Goal: Task Accomplishment & Management: Use online tool/utility

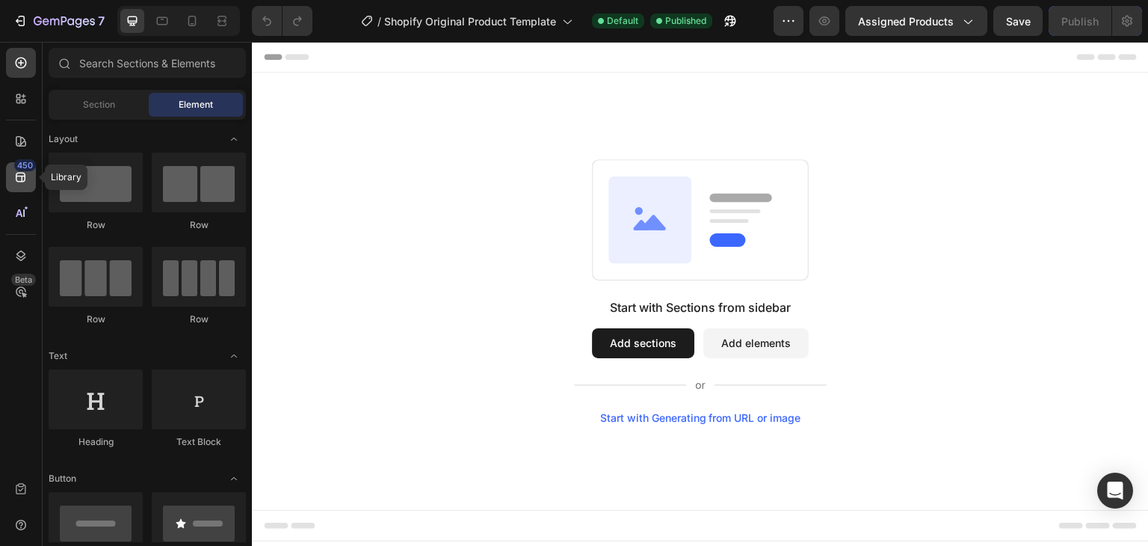
click at [15, 174] on icon at bounding box center [20, 177] width 15 height 15
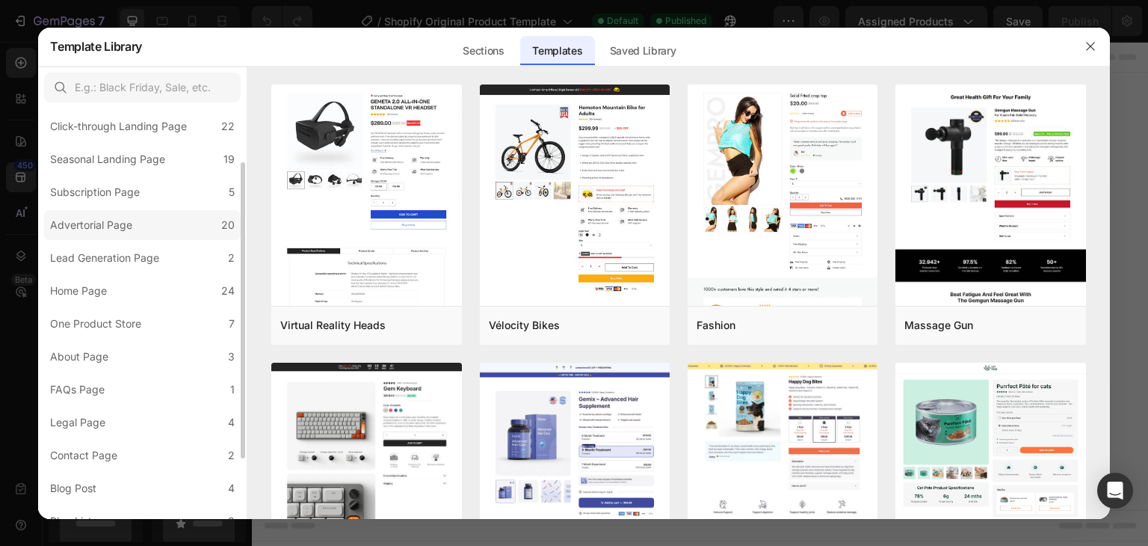
scroll to position [149, 0]
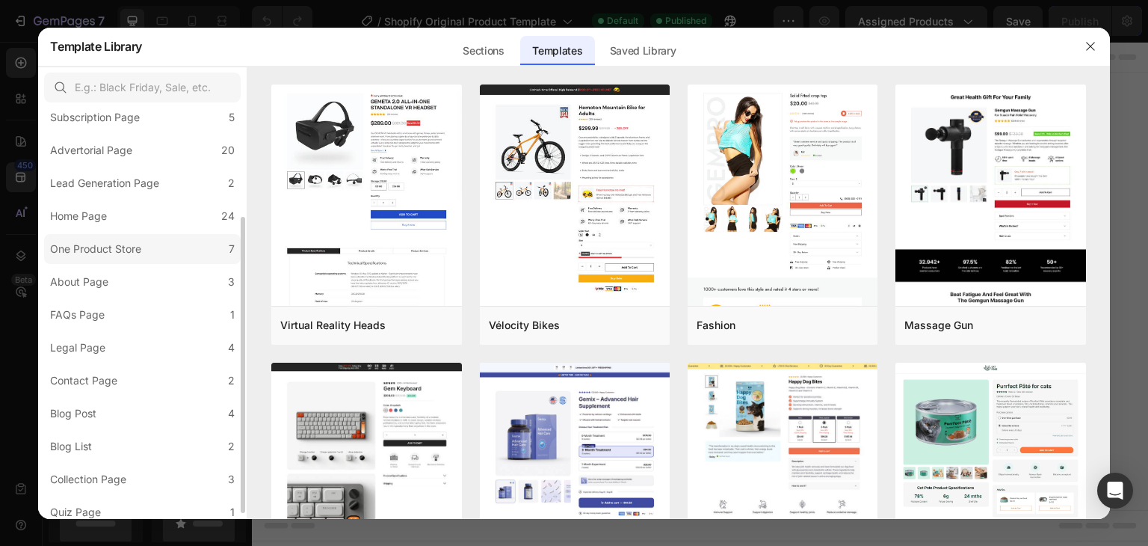
click at [170, 255] on label "One Product Store 7" at bounding box center [142, 249] width 197 height 30
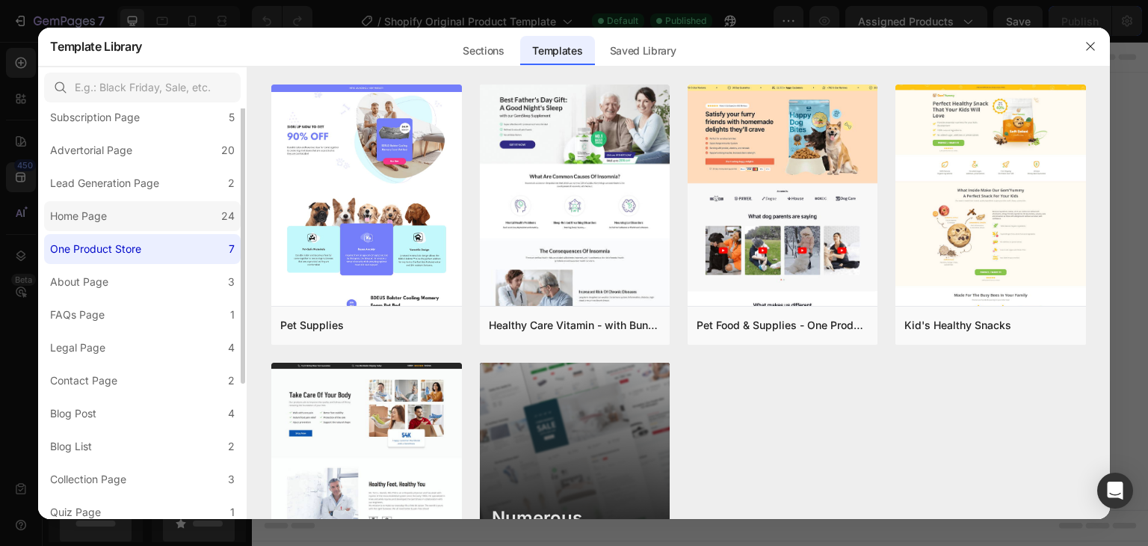
scroll to position [0, 0]
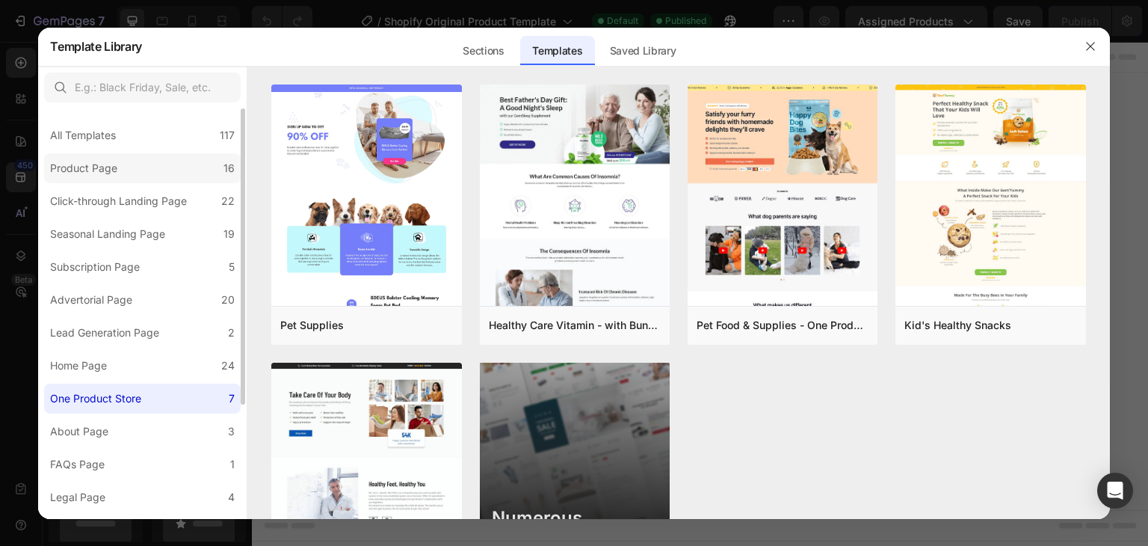
click at [120, 166] on div "Product Page" at bounding box center [86, 168] width 73 height 18
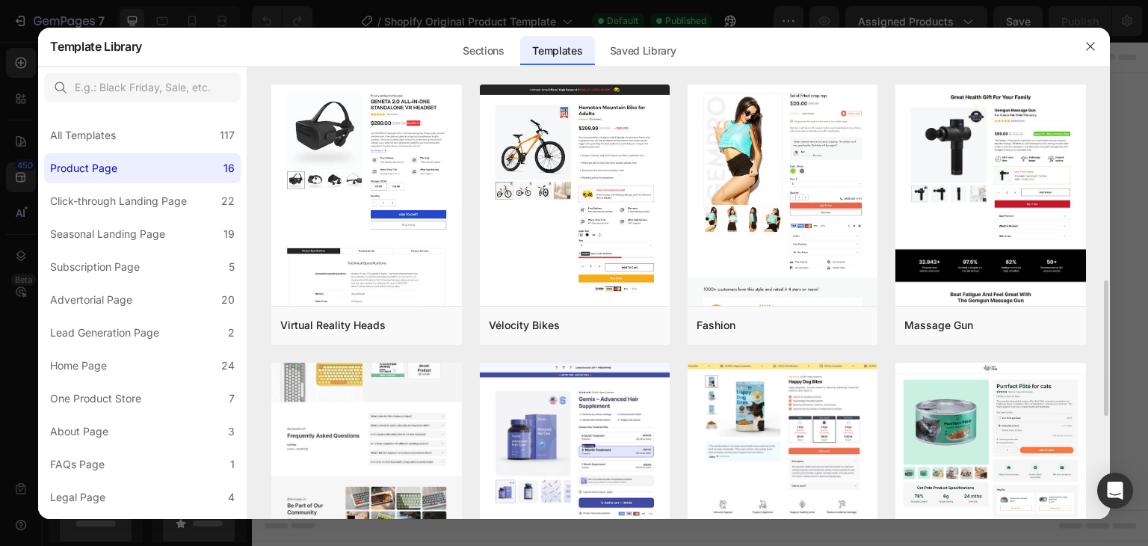
scroll to position [149, 0]
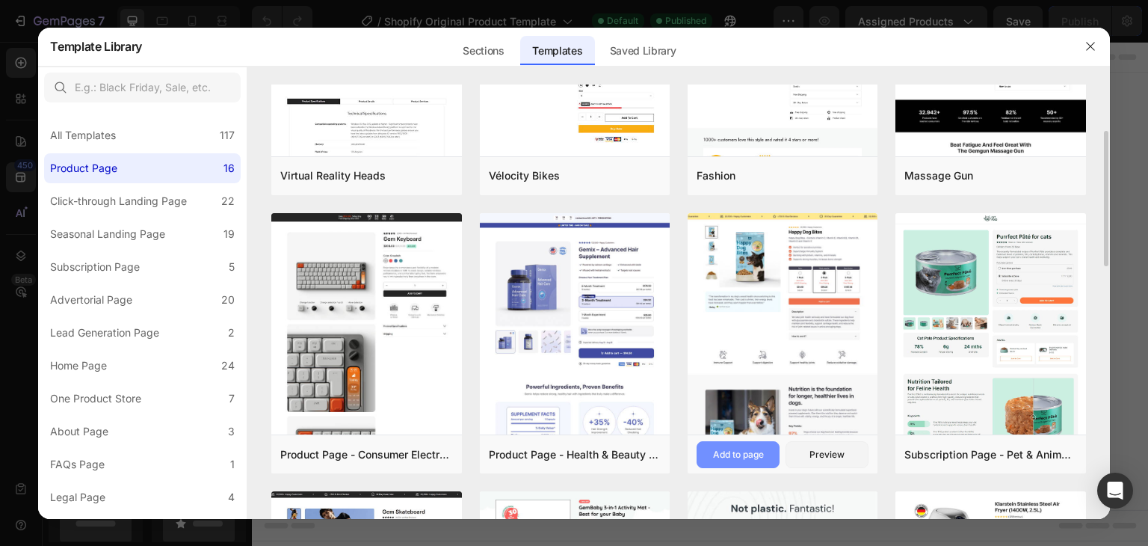
click at [744, 450] on div "Add to page" at bounding box center [738, 454] width 51 height 13
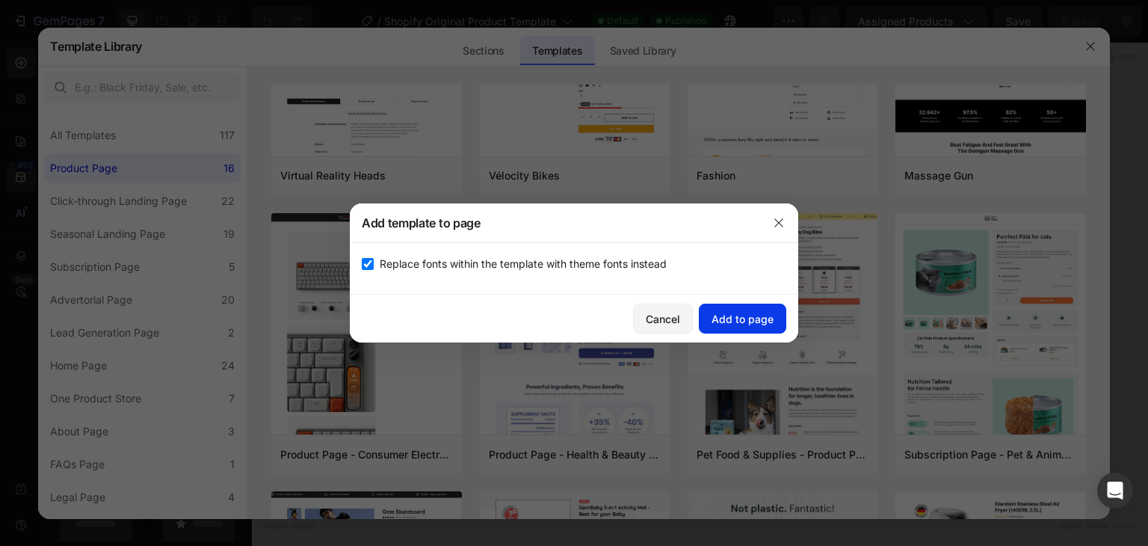
click at [728, 318] on div "Add to page" at bounding box center [742, 319] width 62 height 16
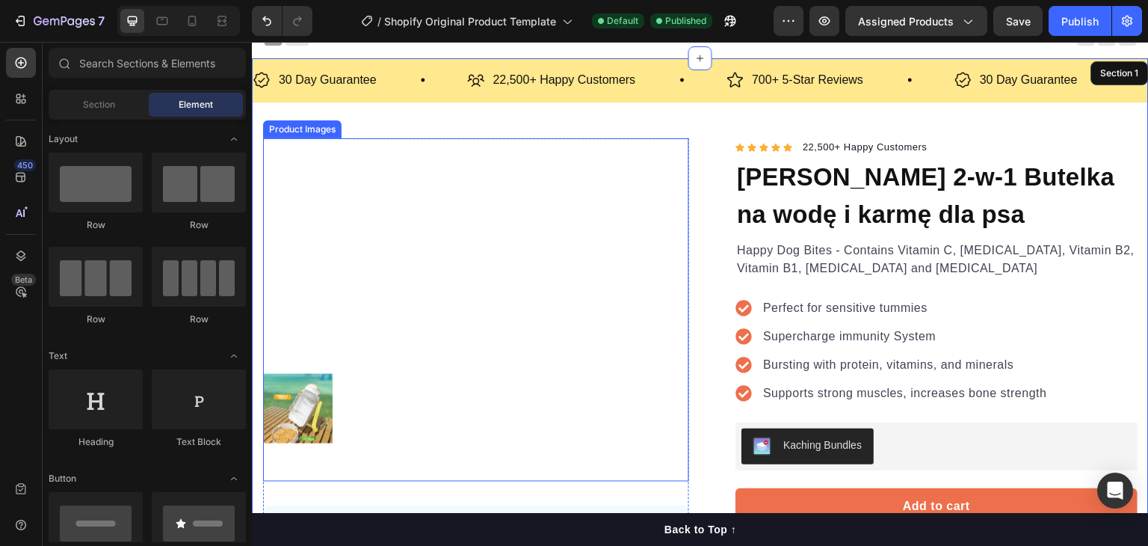
scroll to position [0, 0]
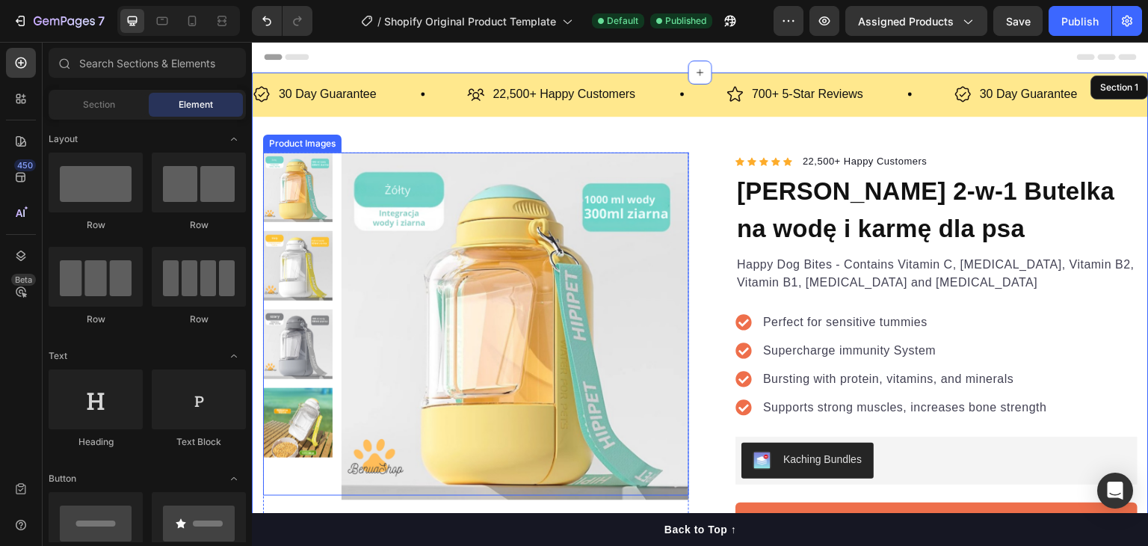
click at [462, 193] on img at bounding box center [515, 325] width 347 height 347
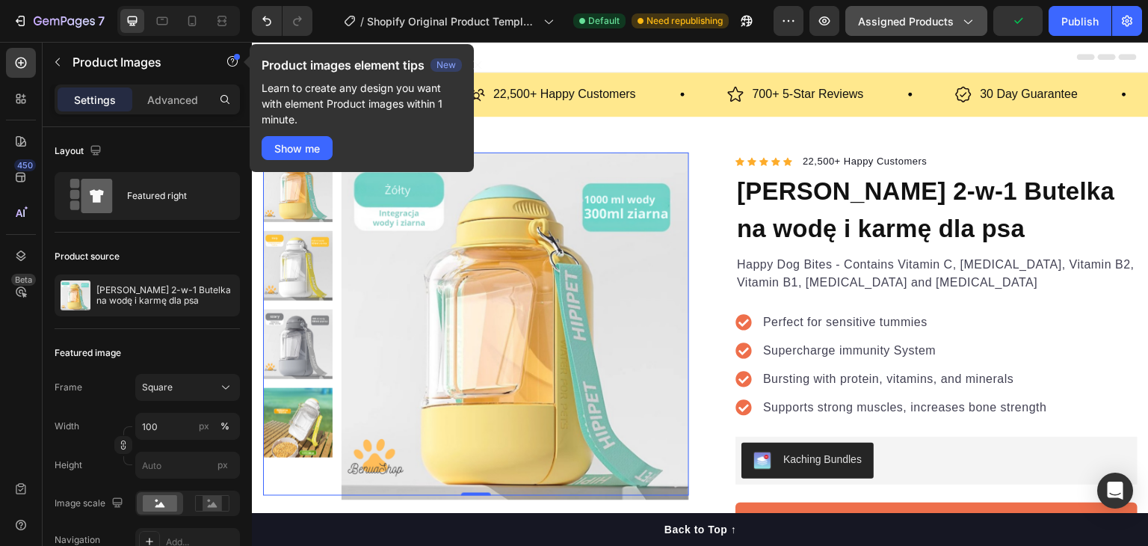
click at [963, 24] on icon "button" at bounding box center [967, 20] width 15 height 15
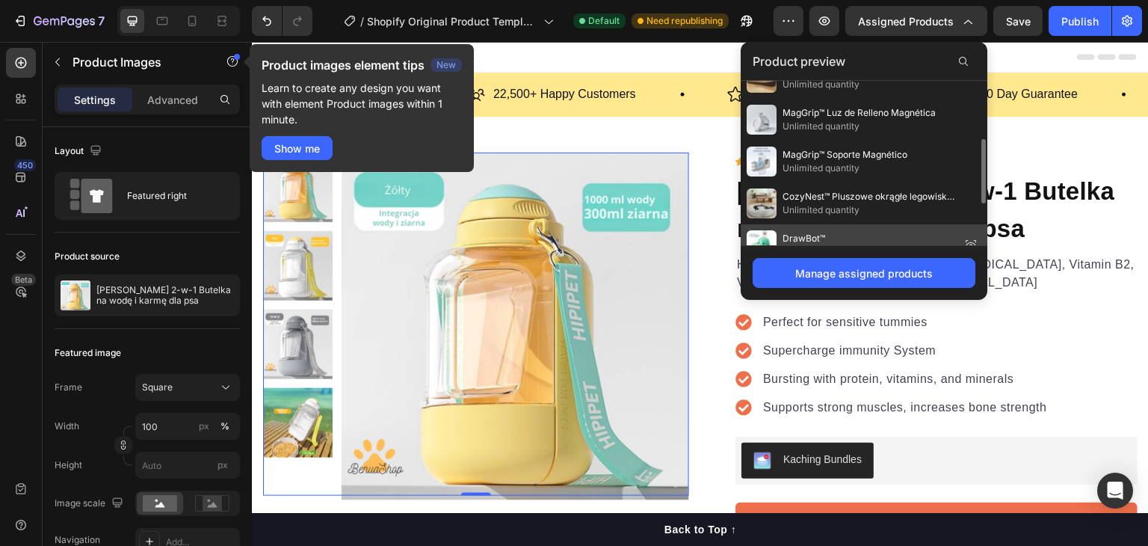
scroll to position [254, 0]
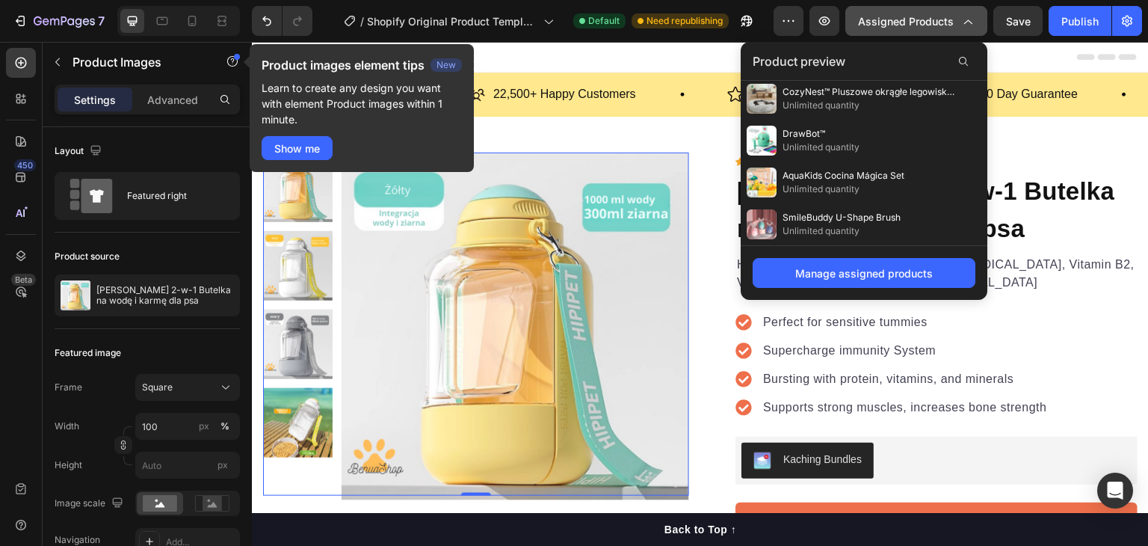
click at [928, 15] on span "Assigned Products" at bounding box center [906, 21] width 96 height 16
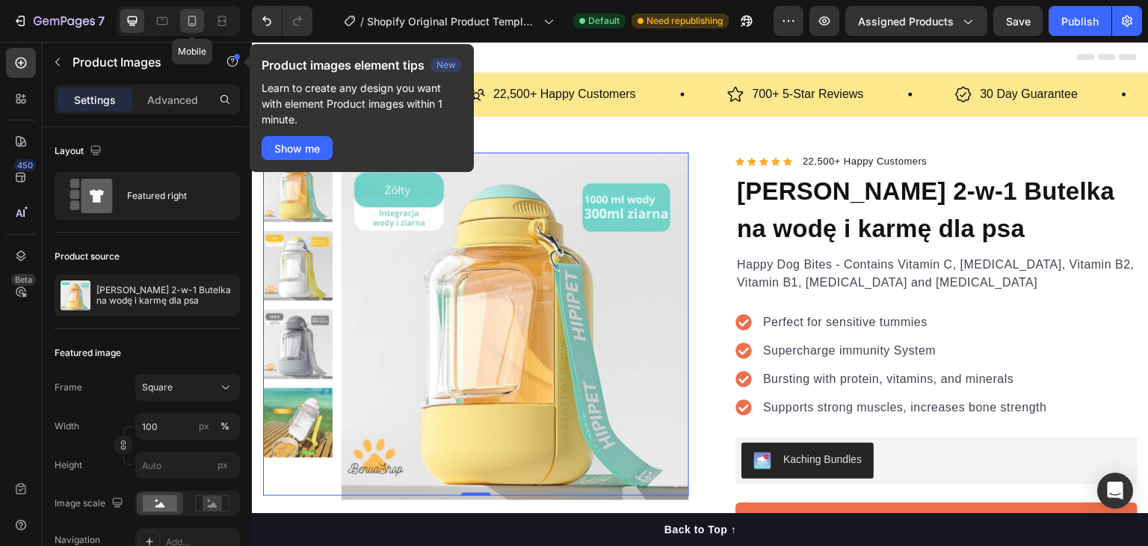
click at [183, 18] on div at bounding box center [192, 21] width 24 height 24
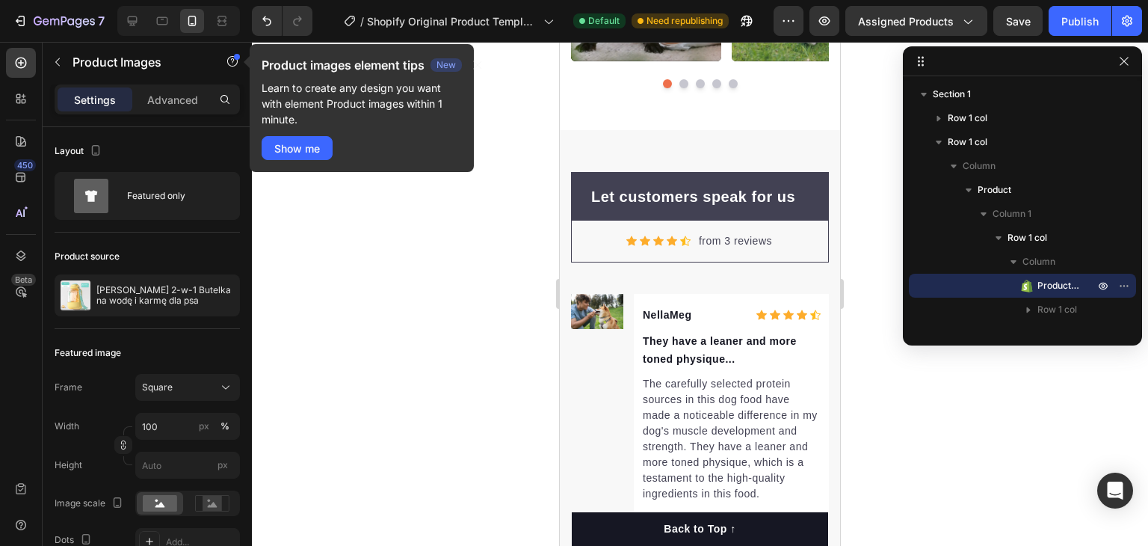
scroll to position [7059, 0]
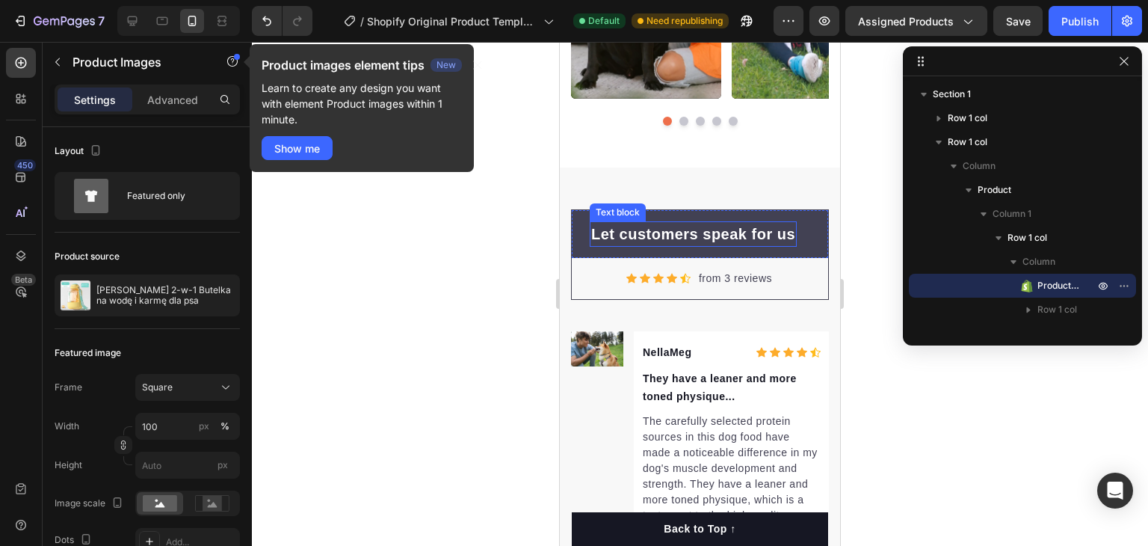
click at [693, 231] on p "Let customers speak for us" at bounding box center [693, 234] width 204 height 22
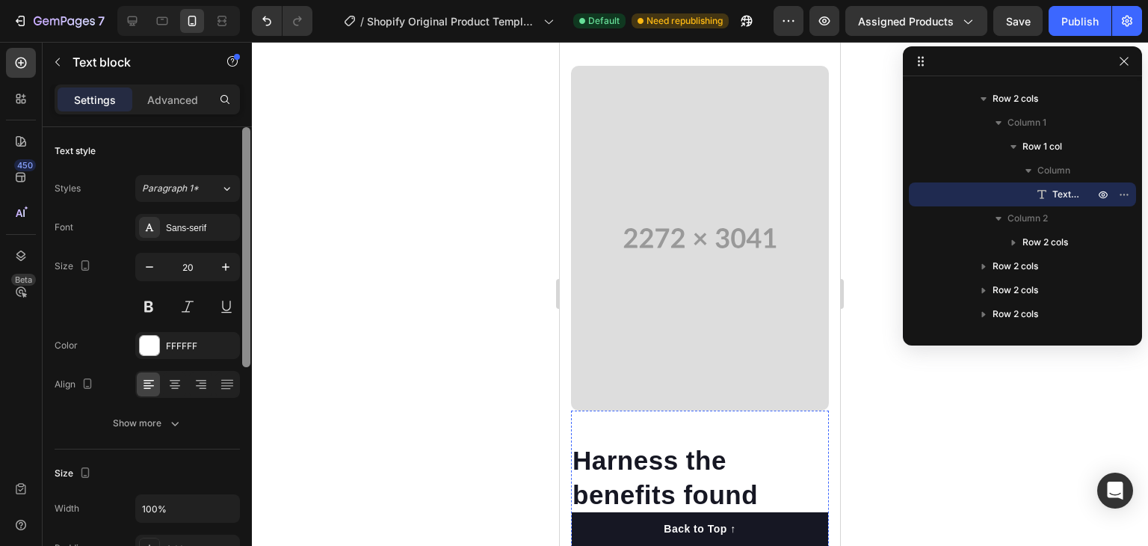
scroll to position [1844, 0]
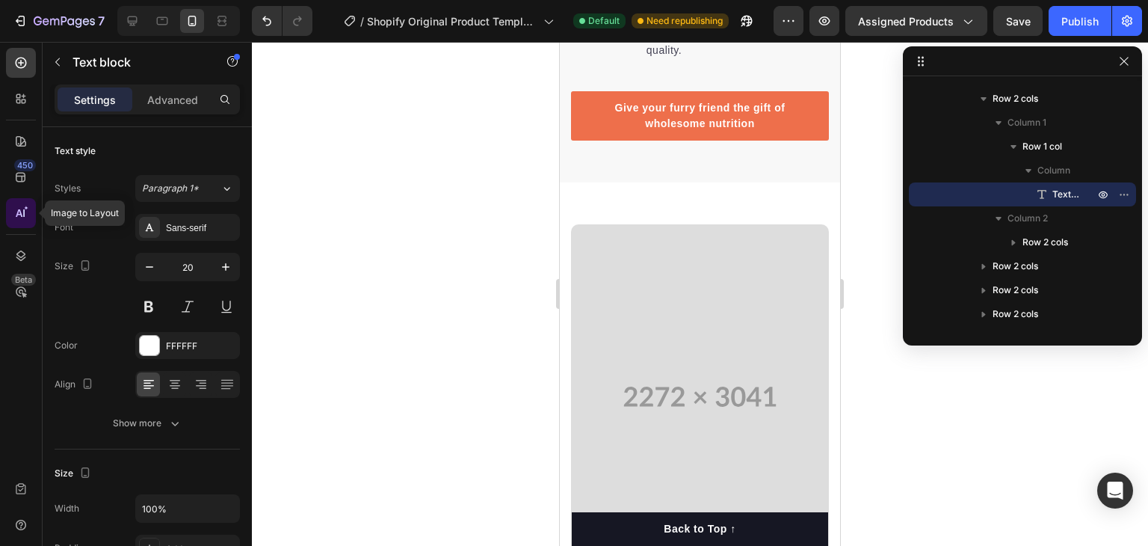
click at [28, 218] on div at bounding box center [21, 213] width 30 height 30
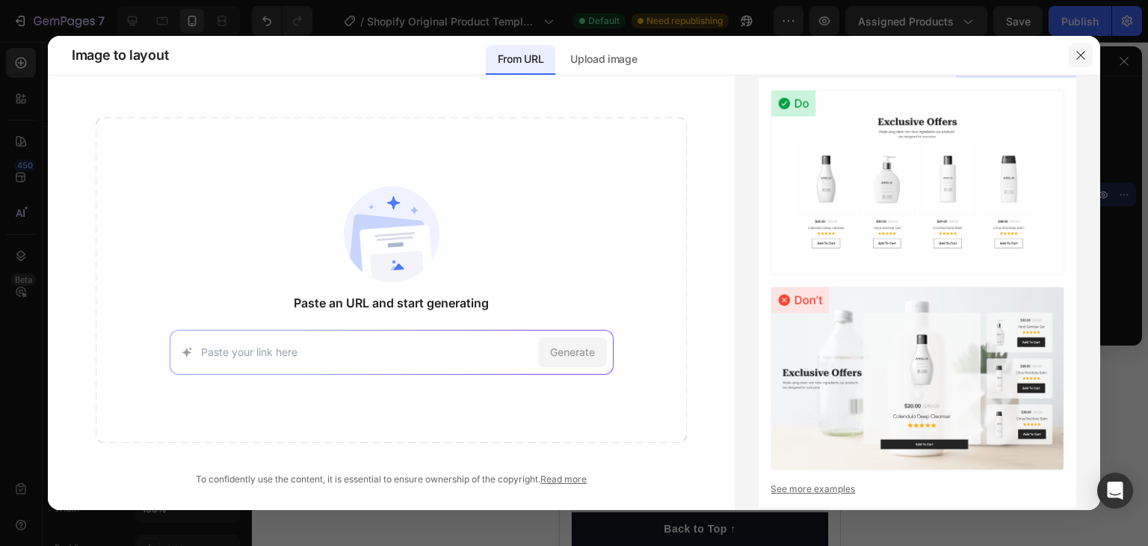
click at [1084, 52] on icon "button" at bounding box center [1081, 55] width 12 height 12
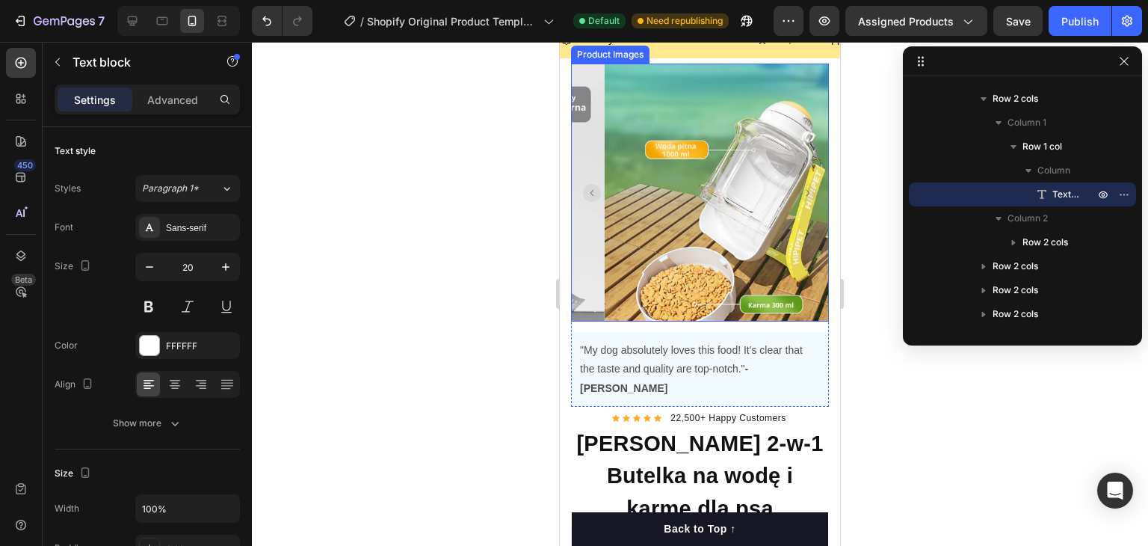
scroll to position [0, 0]
